Goal: Information Seeking & Learning: Learn about a topic

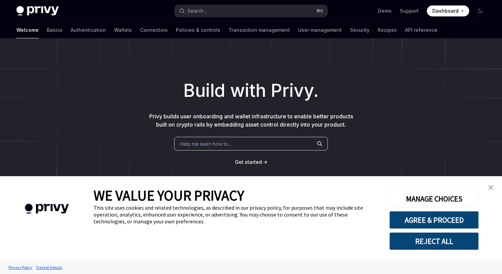
click at [376, 189] on div "WE VALUE YOUR PRIVACY" at bounding box center [237, 195] width 286 height 18
click at [494, 179] on div "WE VALUE YOUR PRIVACY This site uses cookies and related technologies, as descr…" at bounding box center [251, 218] width 502 height 84
click at [494, 196] on div "WE VALUE YOUR PRIVACY This site uses cookies and related technologies, as descr…" at bounding box center [251, 218] width 502 height 84
click at [485, 173] on div "Build with Privy. Privy builds user onboarding and wallet infrastructure to ena…" at bounding box center [251, 116] width 502 height 156
click at [489, 180] on link "close banner" at bounding box center [491, 187] width 14 height 14
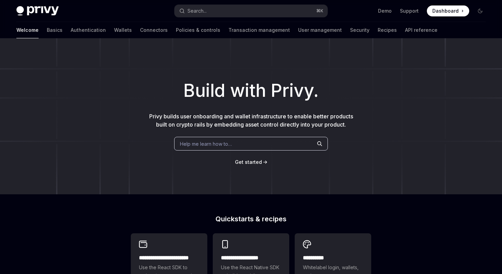
click at [230, 4] on div "Privy Docs home page Search... ⌘ K Demo Support Dashboard Dashboard Search..." at bounding box center [251, 11] width 470 height 22
click at [227, 8] on button "Search... ⌘ K" at bounding box center [251, 11] width 153 height 12
type textarea "*"
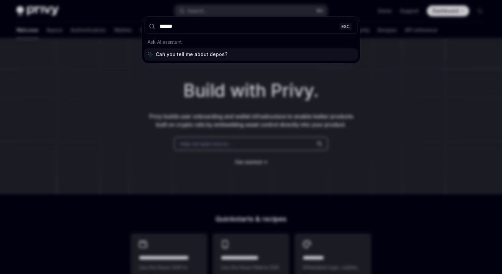
type input "*******"
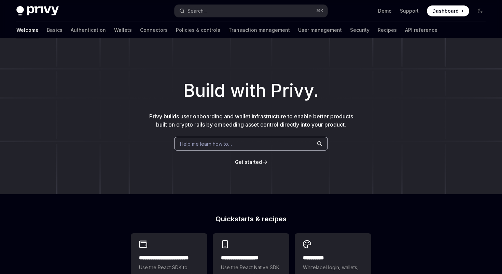
type textarea "*"
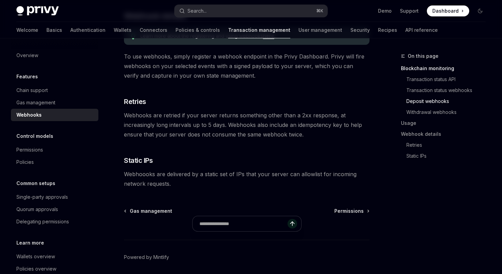
scroll to position [455, 0]
